Goal: Find specific page/section: Find specific page/section

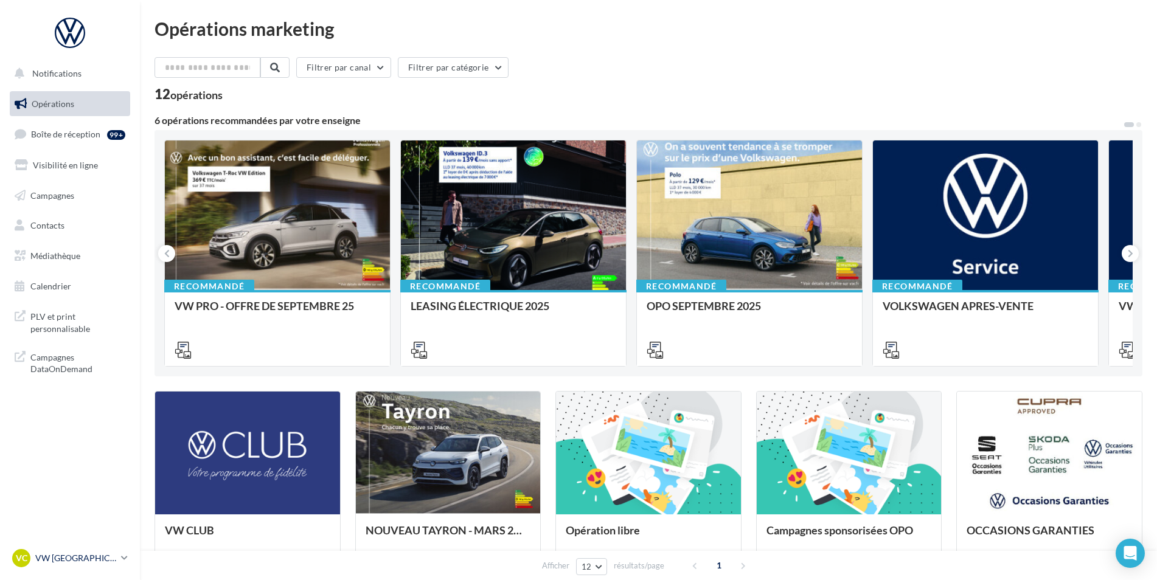
click at [58, 554] on p "VW [GEOGRAPHIC_DATA]" at bounding box center [75, 558] width 81 height 12
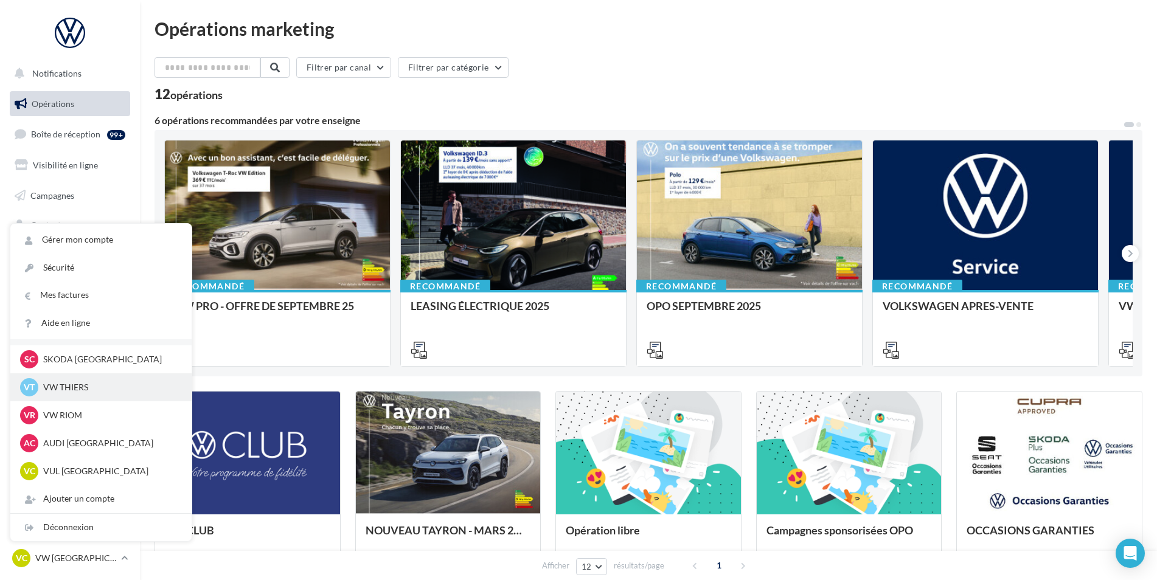
scroll to position [122, 0]
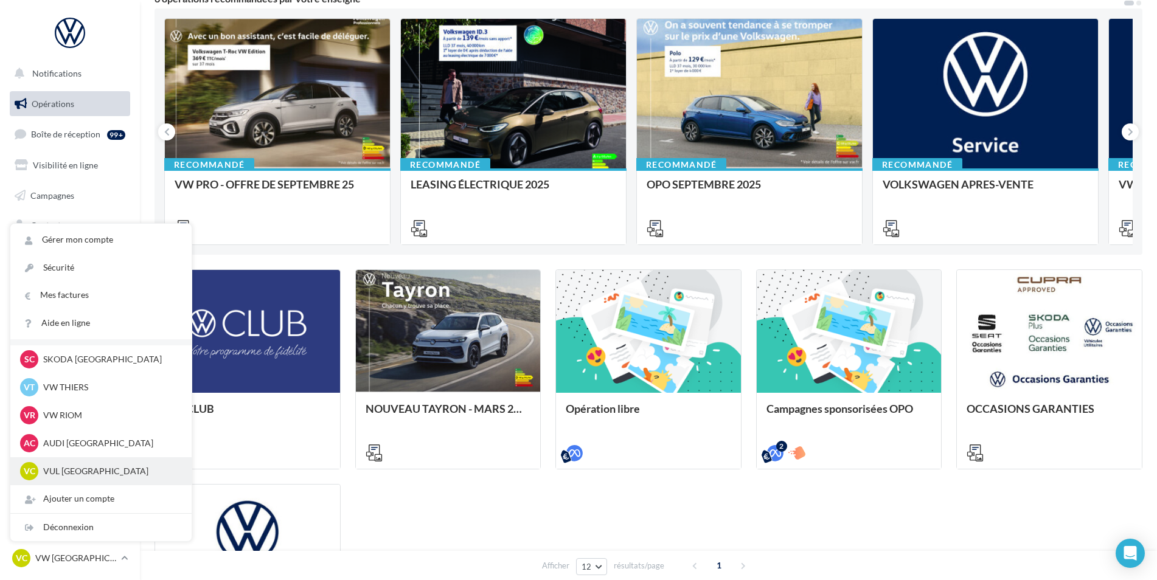
click at [115, 464] on div "VC VUL [GEOGRAPHIC_DATA] vwvu-chma-63170" at bounding box center [101, 471] width 162 height 18
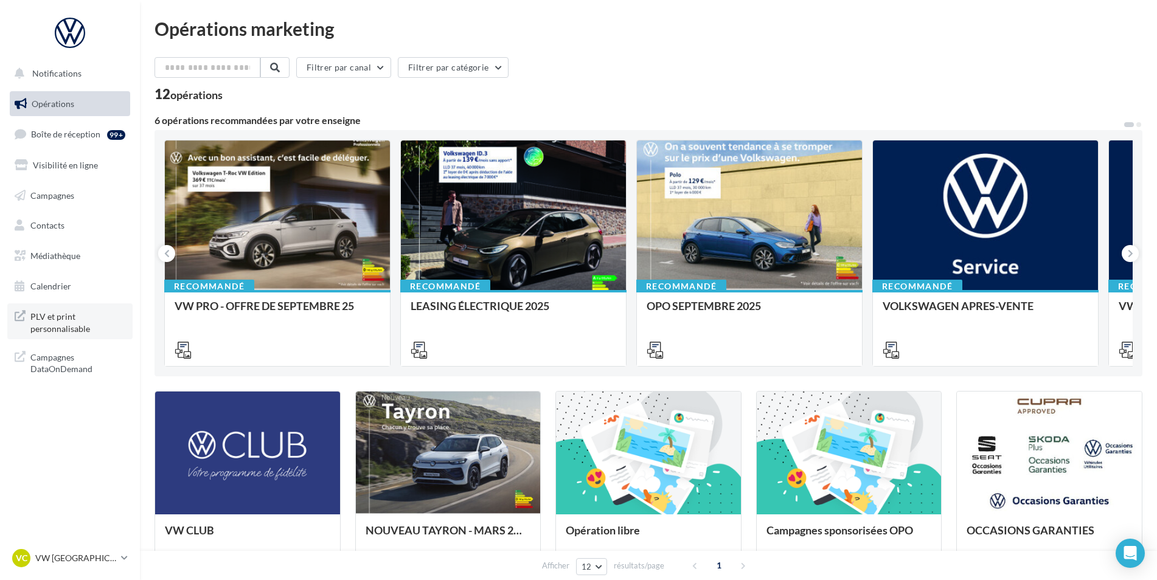
click at [77, 333] on span "PLV et print personnalisable" at bounding box center [77, 321] width 95 height 26
click at [63, 551] on div "VC VW CLERMONT-FERRAND vw-aub-mac" at bounding box center [64, 558] width 104 height 18
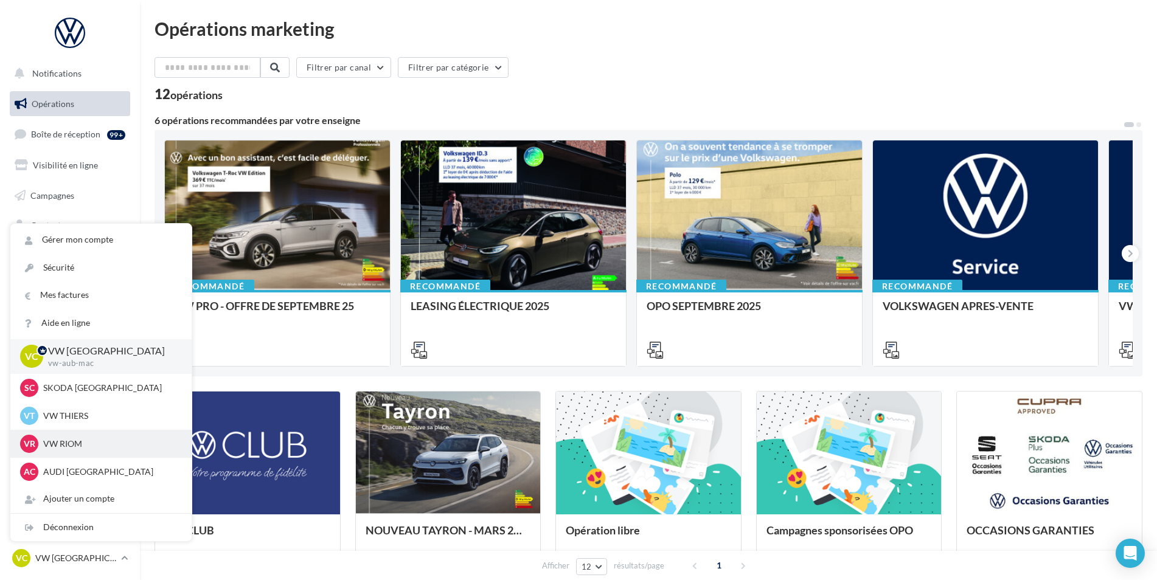
click at [91, 443] on p "VW RIOM" at bounding box center [110, 444] width 134 height 12
